Goal: Information Seeking & Learning: Learn about a topic

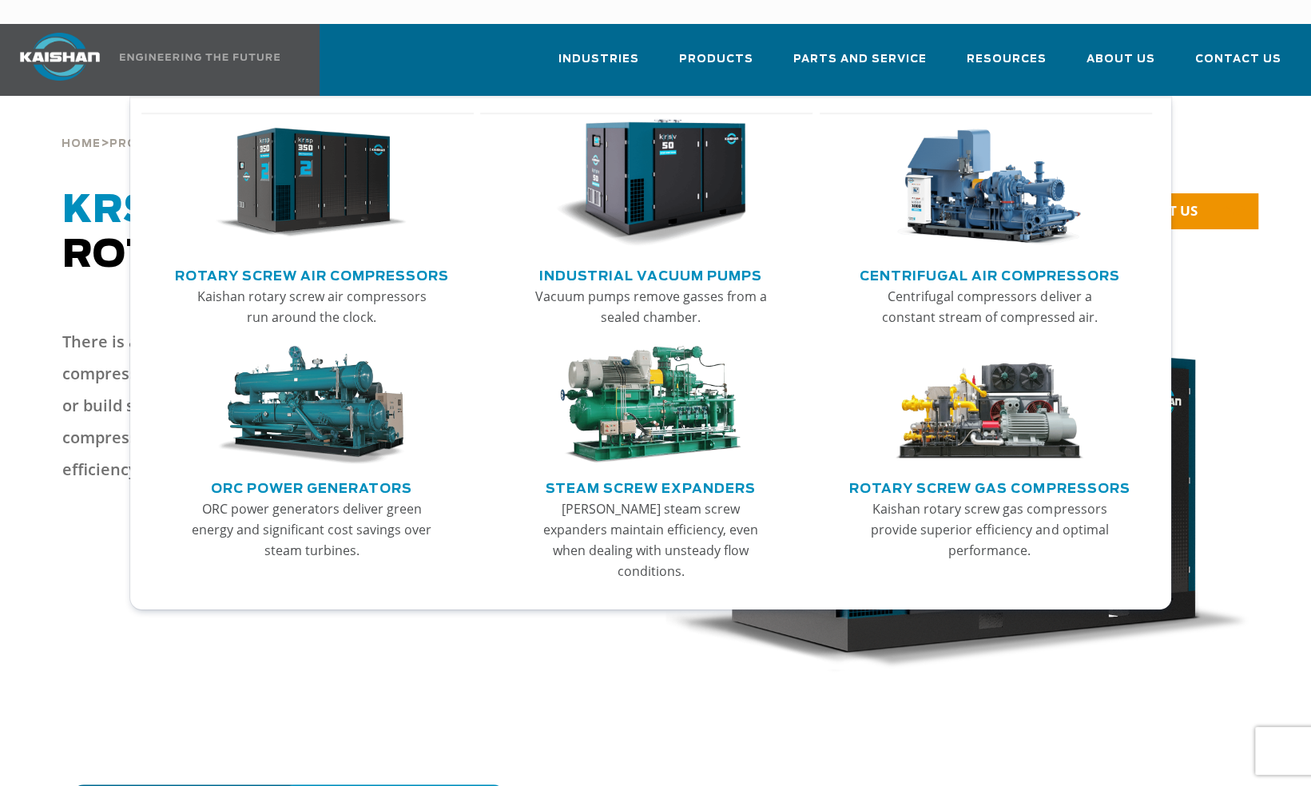
click at [332, 186] on img "Main menu" at bounding box center [311, 183] width 191 height 129
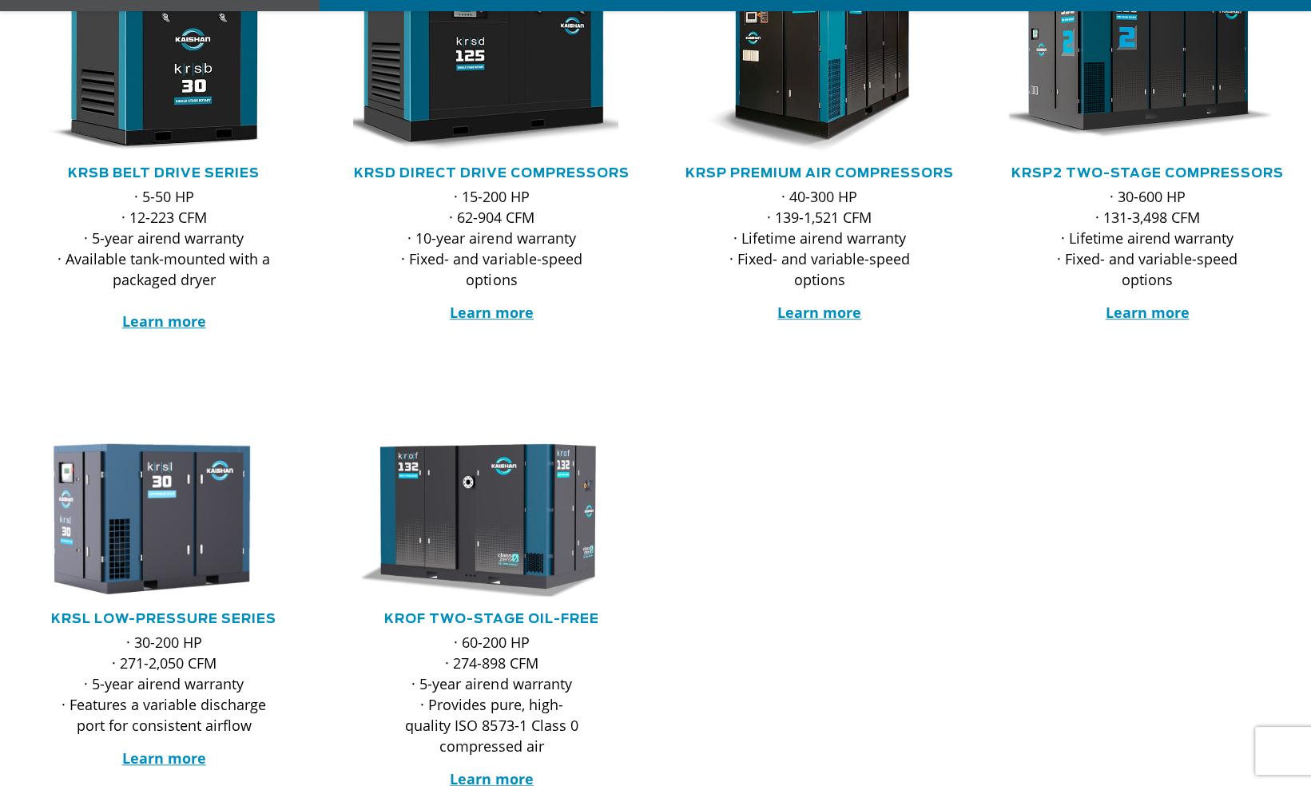
scroll to position [407, 0]
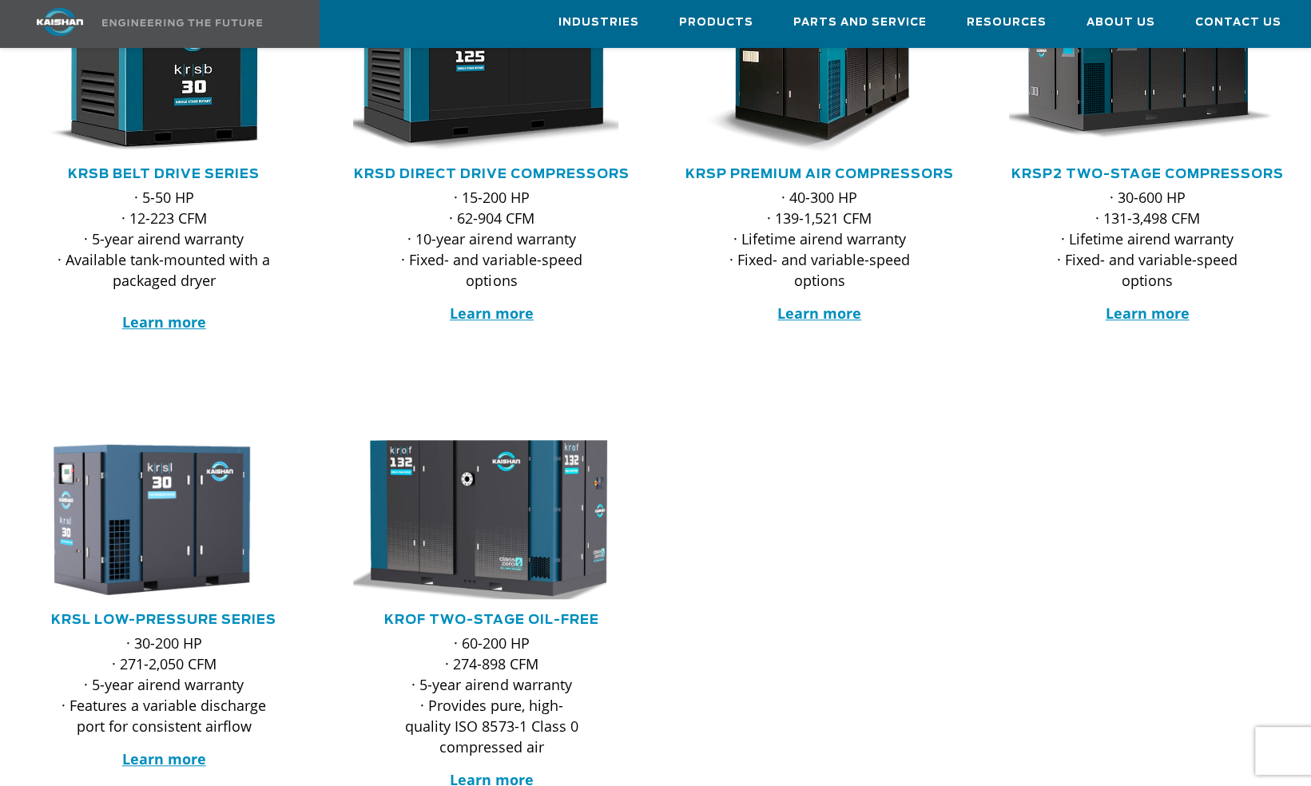
click at [521, 502] on img at bounding box center [480, 520] width 304 height 174
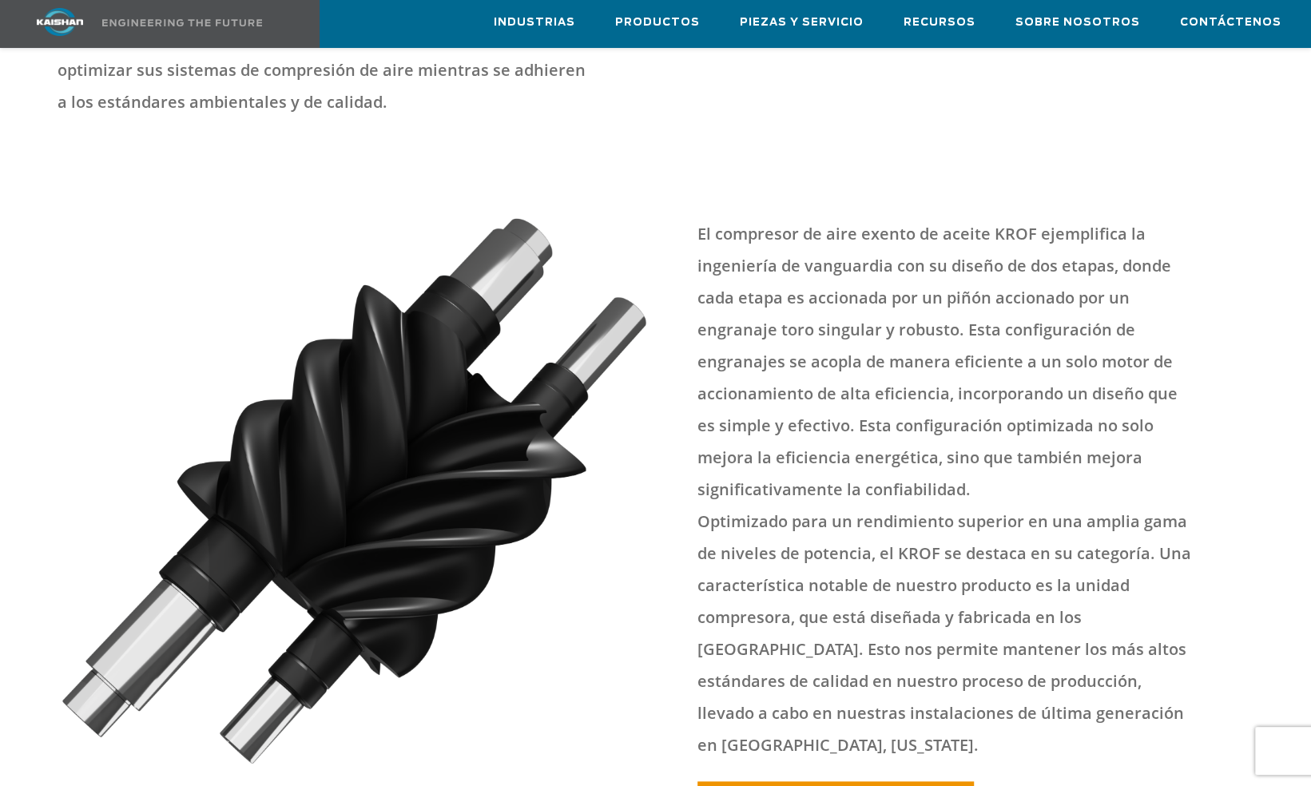
scroll to position [656, 0]
